Goal: Task Accomplishment & Management: Use online tool/utility

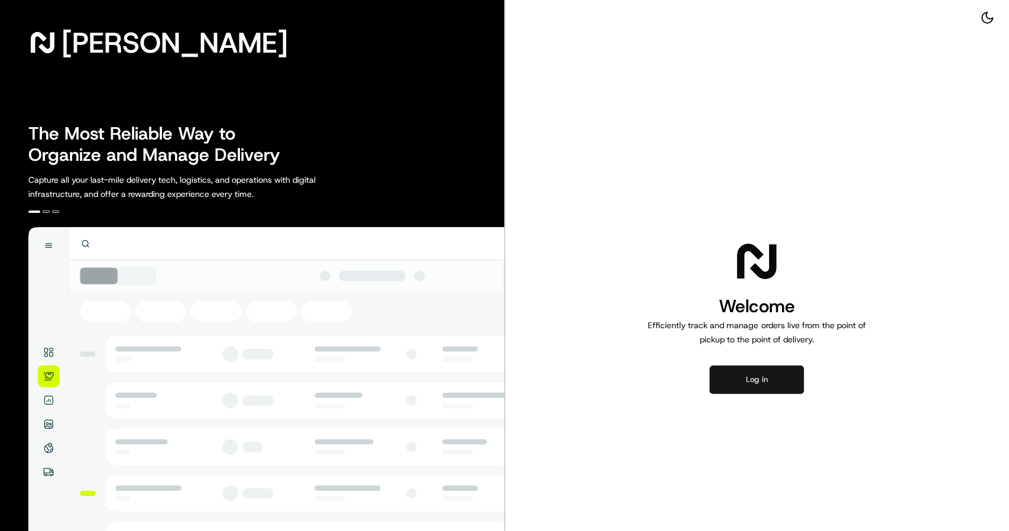
click at [754, 377] on button "Log in" at bounding box center [756, 379] width 95 height 28
